Goal: Task Accomplishment & Management: Use online tool/utility

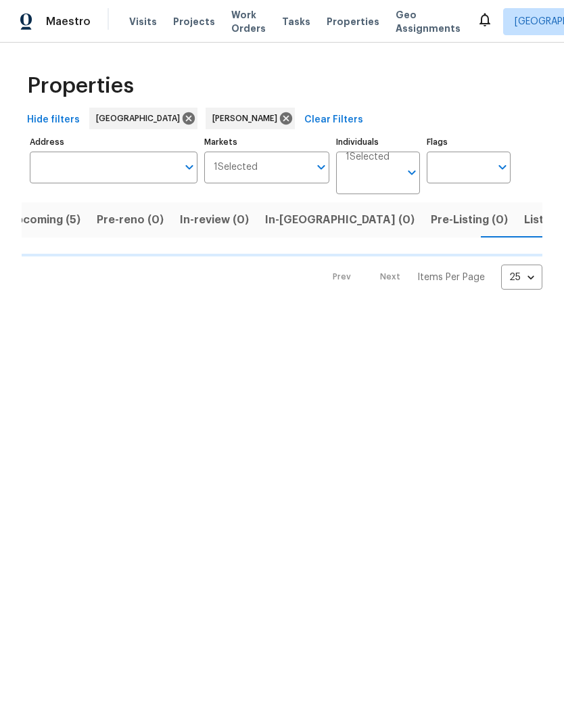
scroll to position [0, 27]
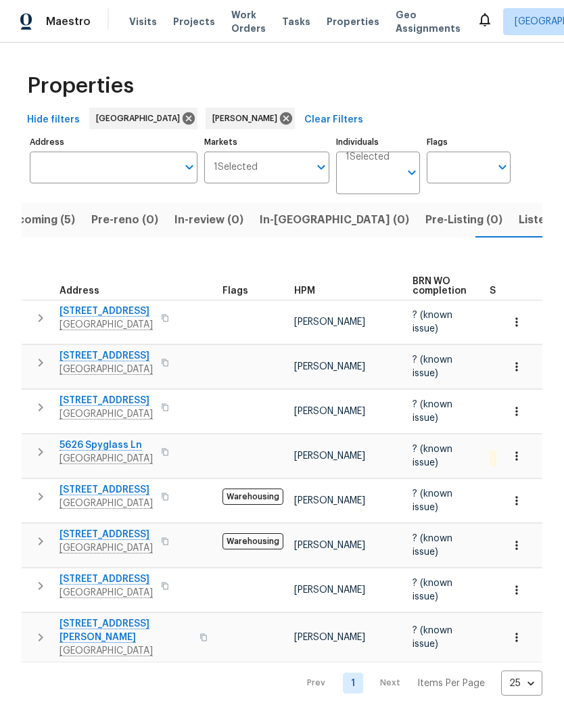
click at [519, 225] on span "Listed (13)" at bounding box center [546, 219] width 55 height 19
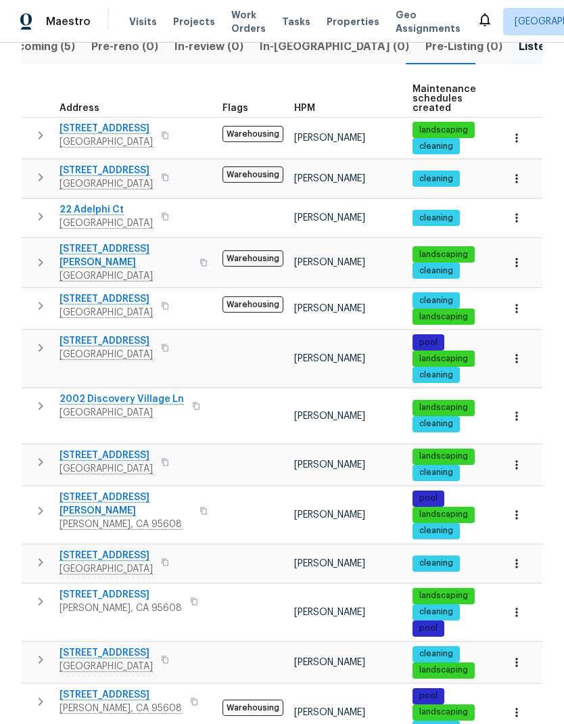
scroll to position [173, 0]
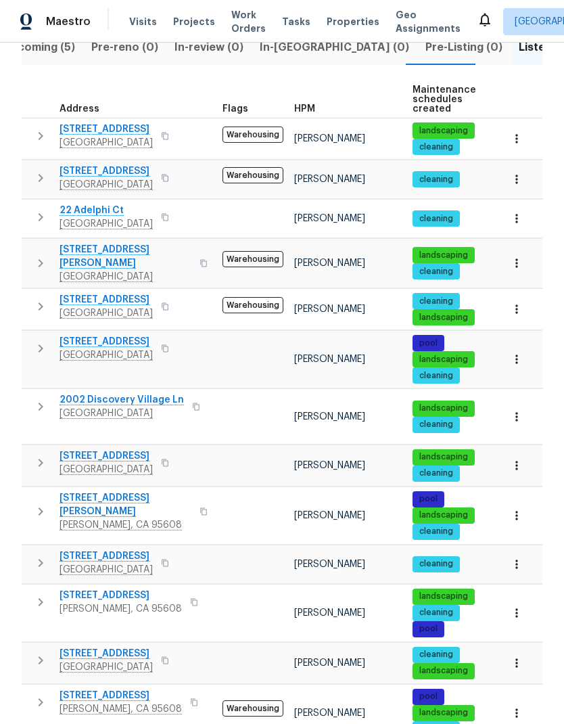
click at [200, 259] on icon "button" at bounding box center [204, 263] width 8 height 8
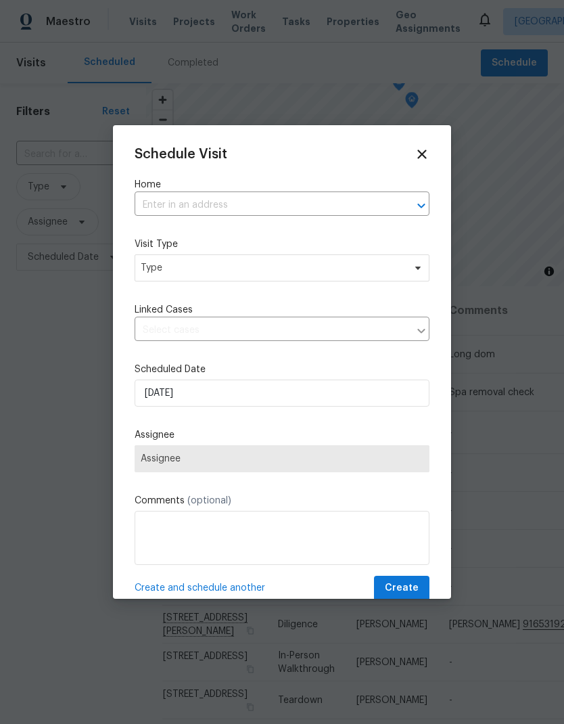
click at [222, 203] on input "text" at bounding box center [263, 205] width 257 height 21
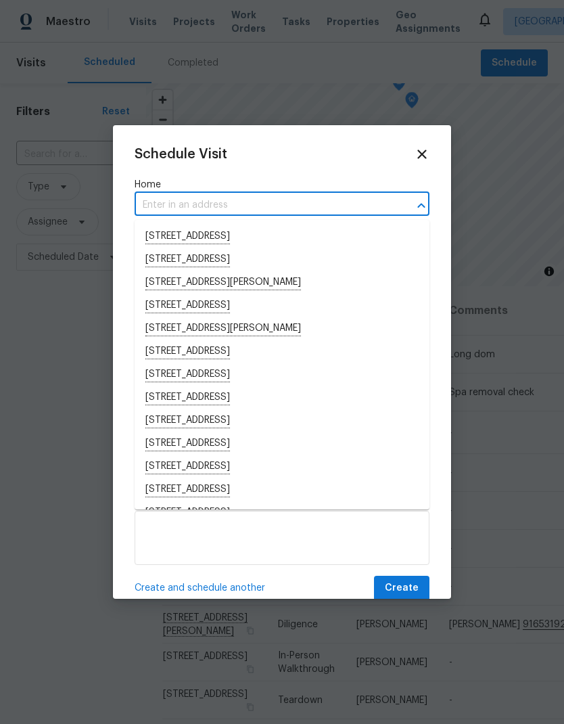
click at [198, 204] on input "text" at bounding box center [263, 205] width 257 height 21
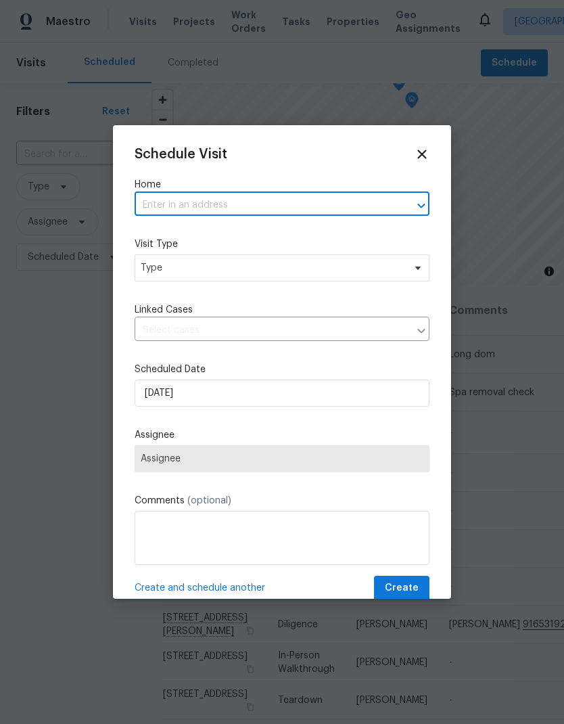
paste input "2524 Las Casas Way Rancho Cordova CA 95670"
type input "2524 Las Casas Way Rancho Cordova CA 95670"
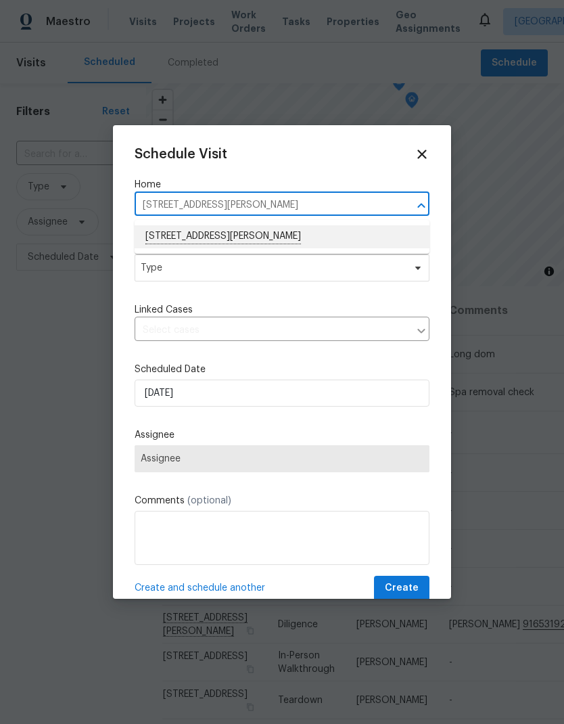
click at [265, 237] on li "2524 Las Casas Way, Rancho Cordova, CA 95670" at bounding box center [282, 236] width 295 height 23
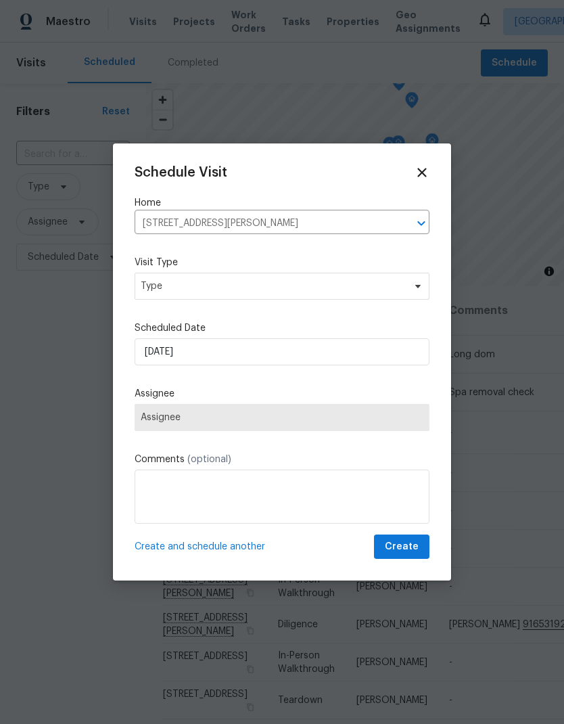
click at [288, 260] on label "Visit Type" at bounding box center [282, 263] width 295 height 14
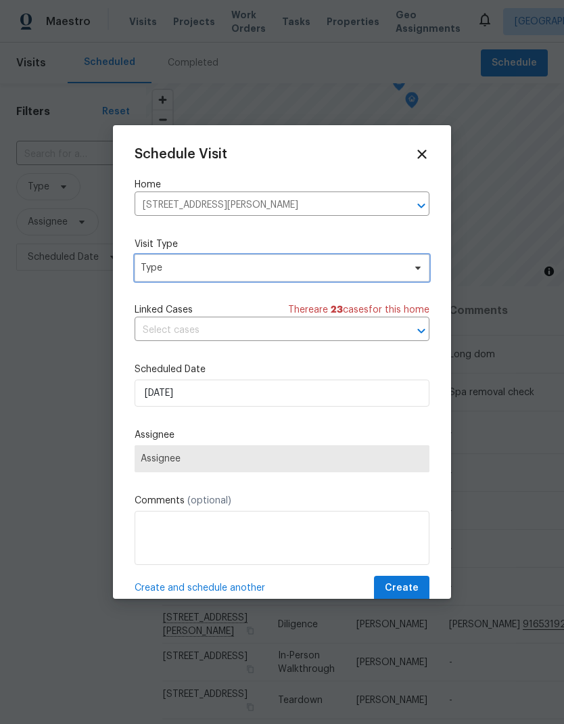
click at [315, 281] on span "Type" at bounding box center [282, 267] width 295 height 27
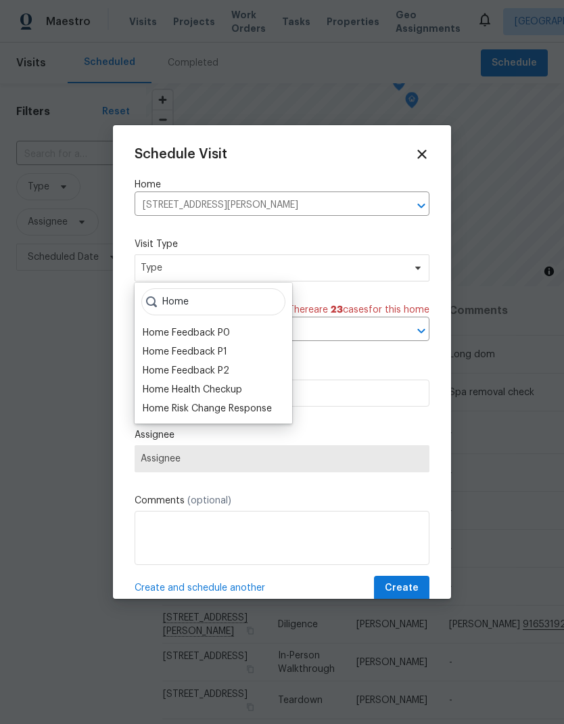
type input "Home"
click at [247, 386] on div "Home Health Checkup" at bounding box center [214, 389] width 150 height 19
click at [231, 387] on div "Home Health Checkup" at bounding box center [192, 390] width 99 height 14
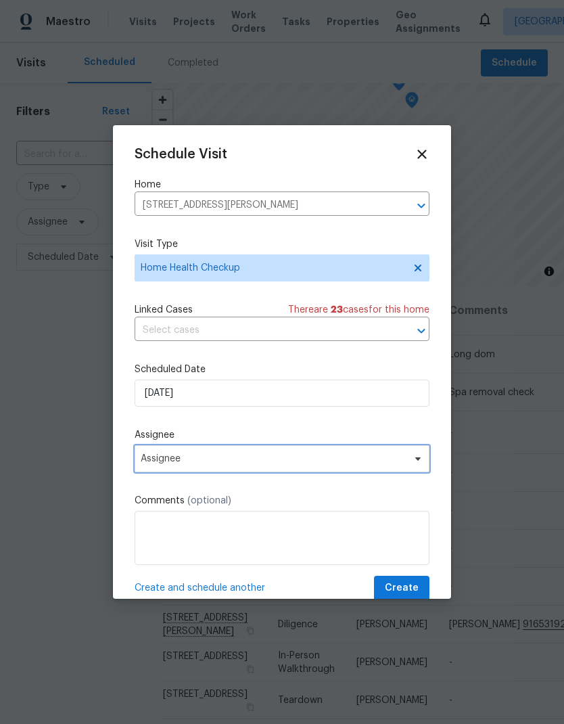
click at [280, 457] on span "Assignee" at bounding box center [273, 458] width 265 height 11
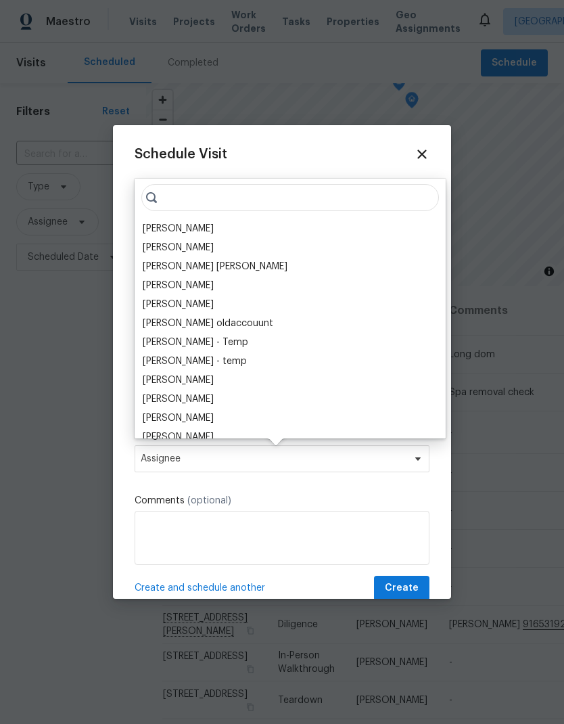
click at [196, 224] on div "[PERSON_NAME]" at bounding box center [178, 229] width 71 height 14
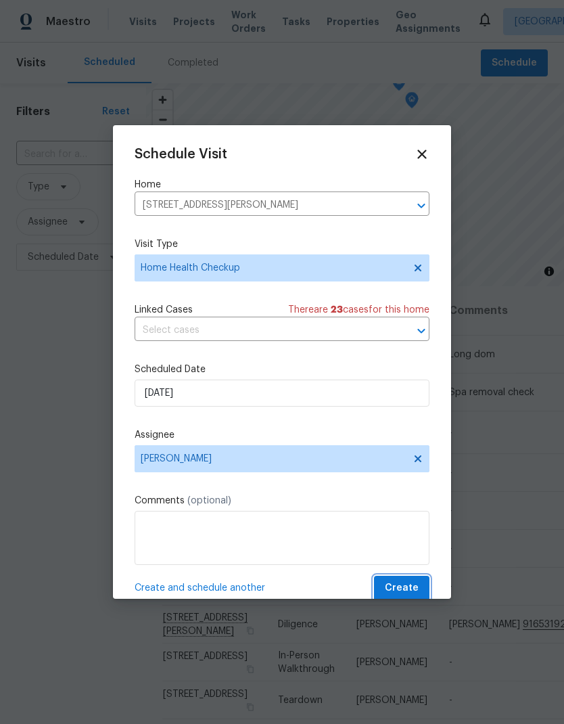
click at [411, 580] on button "Create" at bounding box center [401, 588] width 55 height 25
